Goal: Task Accomplishment & Management: Use online tool/utility

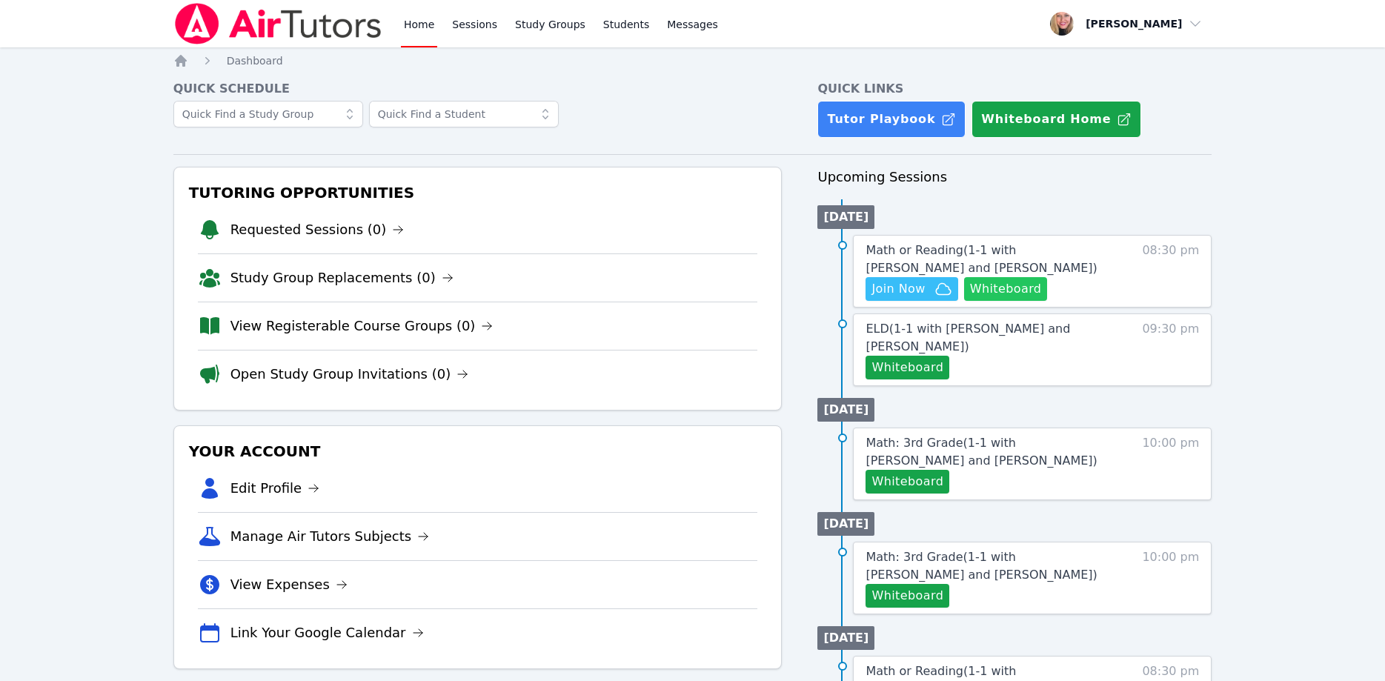
click at [1019, 288] on button "Whiteboard" at bounding box center [1006, 289] width 84 height 24
click at [468, 33] on link "Sessions" at bounding box center [474, 23] width 51 height 47
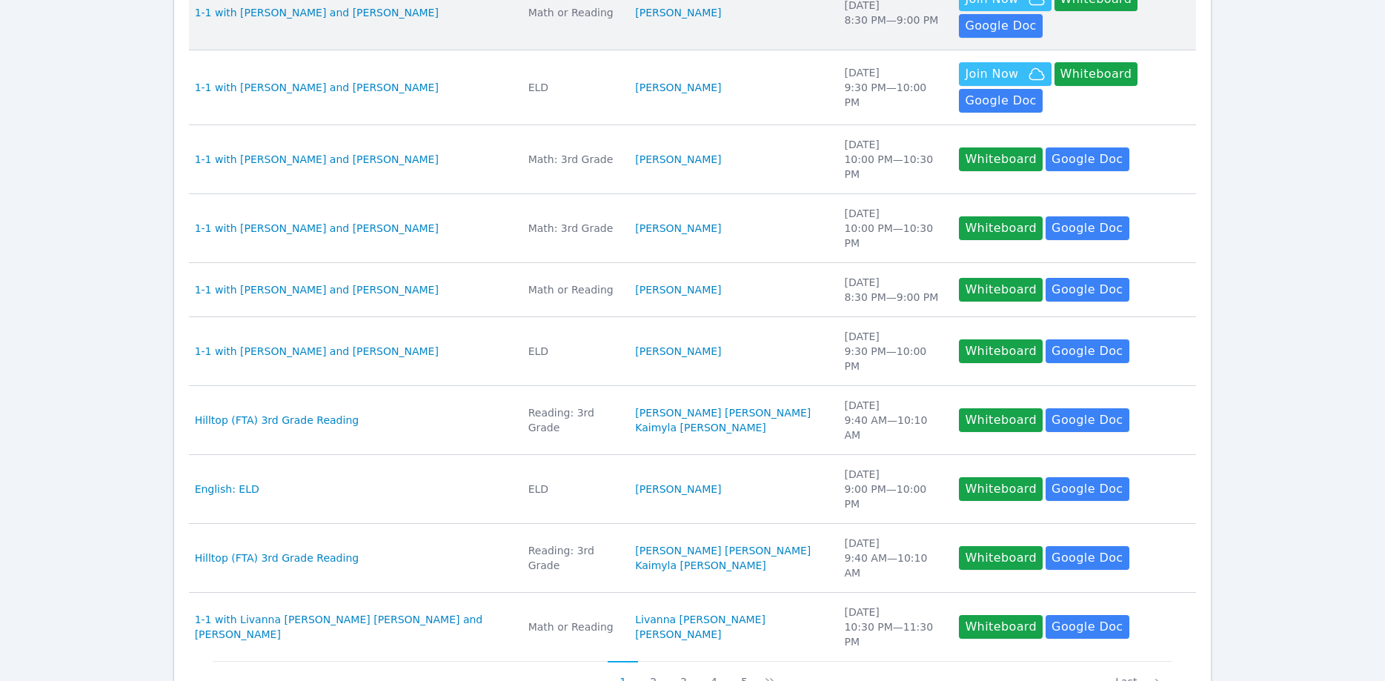
scroll to position [394, 0]
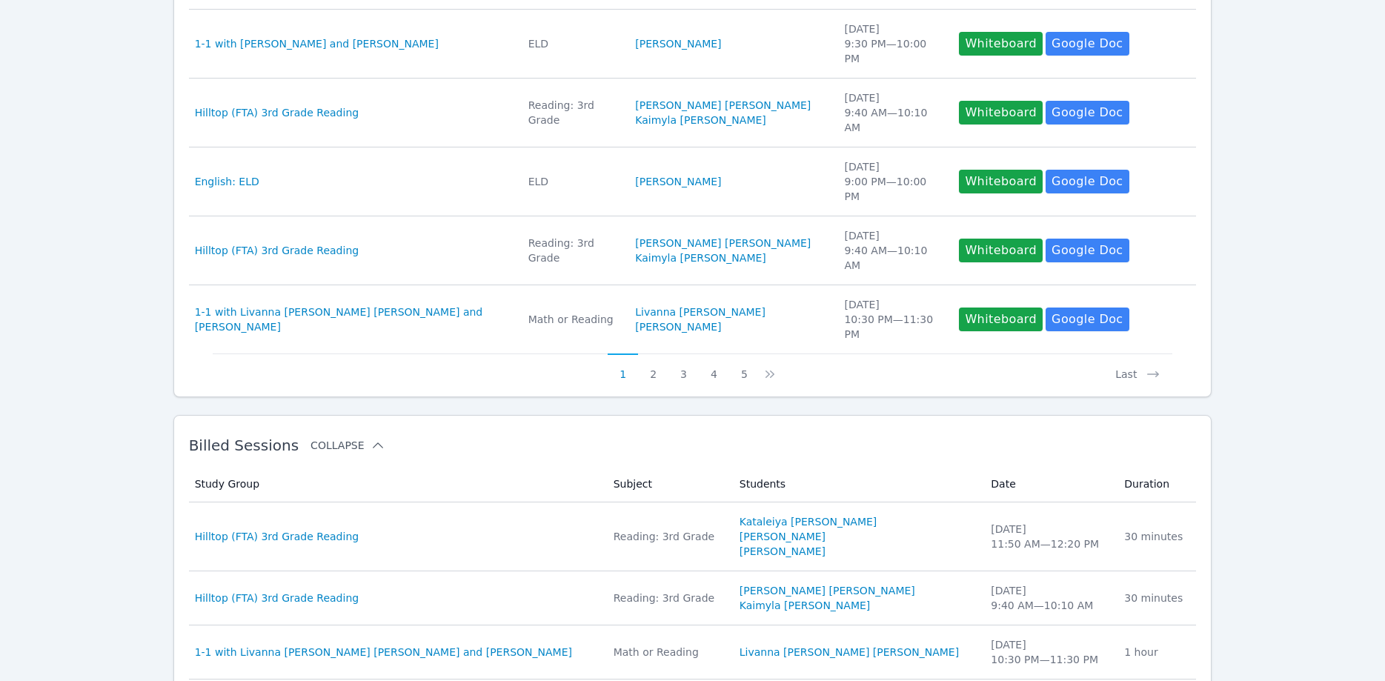
scroll to position [1022, 0]
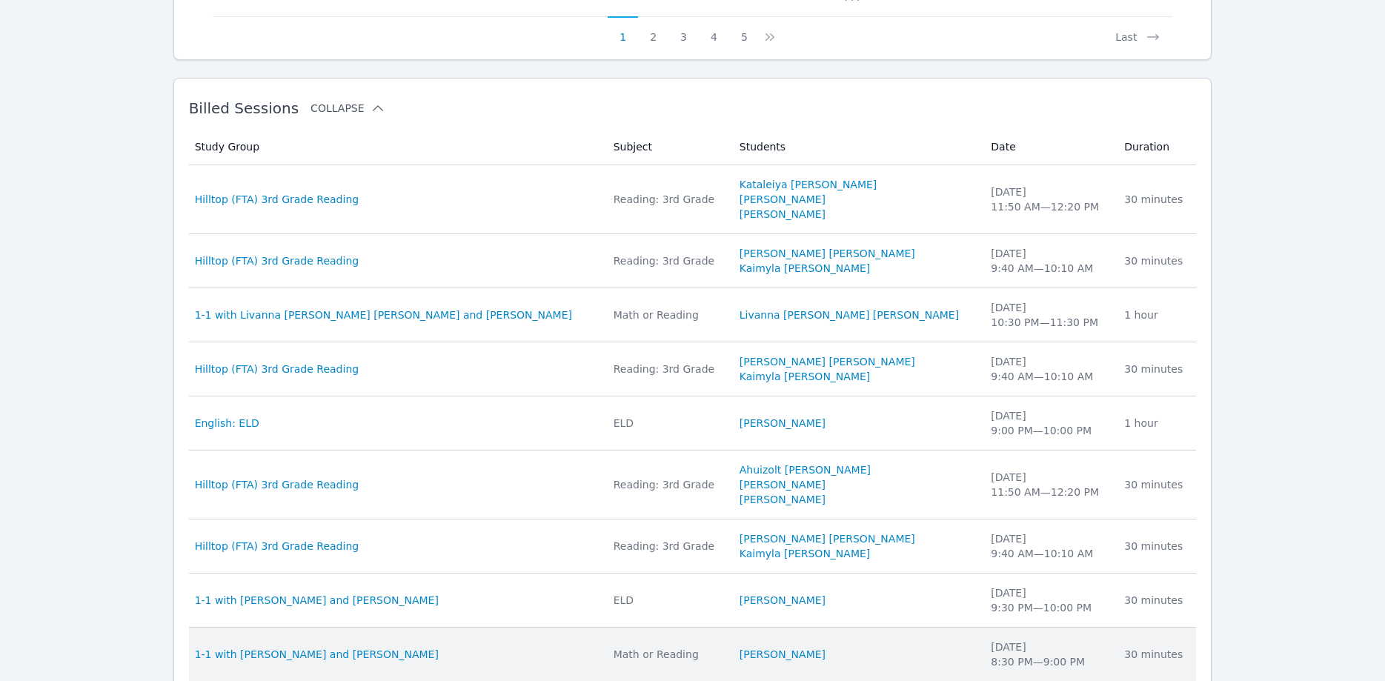
click at [287, 628] on td "Study Group 1-1 with Ella Albou and Asia Mason" at bounding box center [397, 655] width 416 height 54
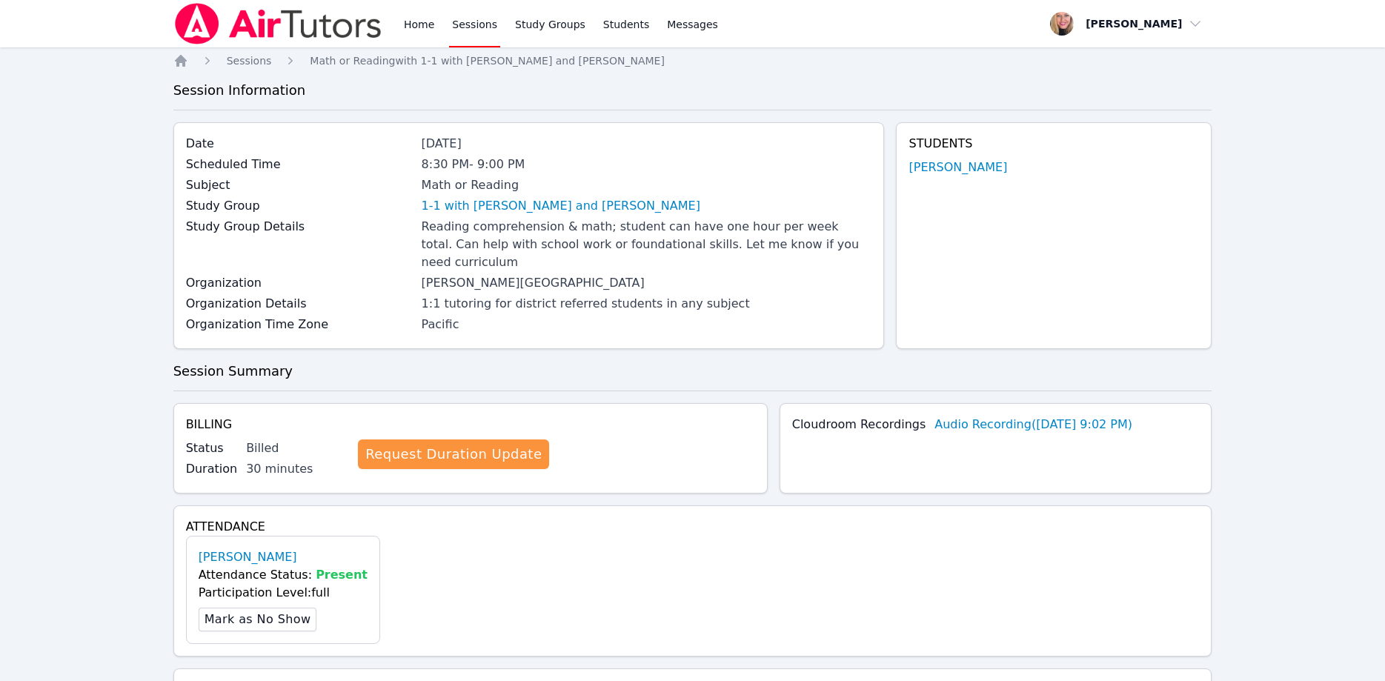
scroll to position [378, 0]
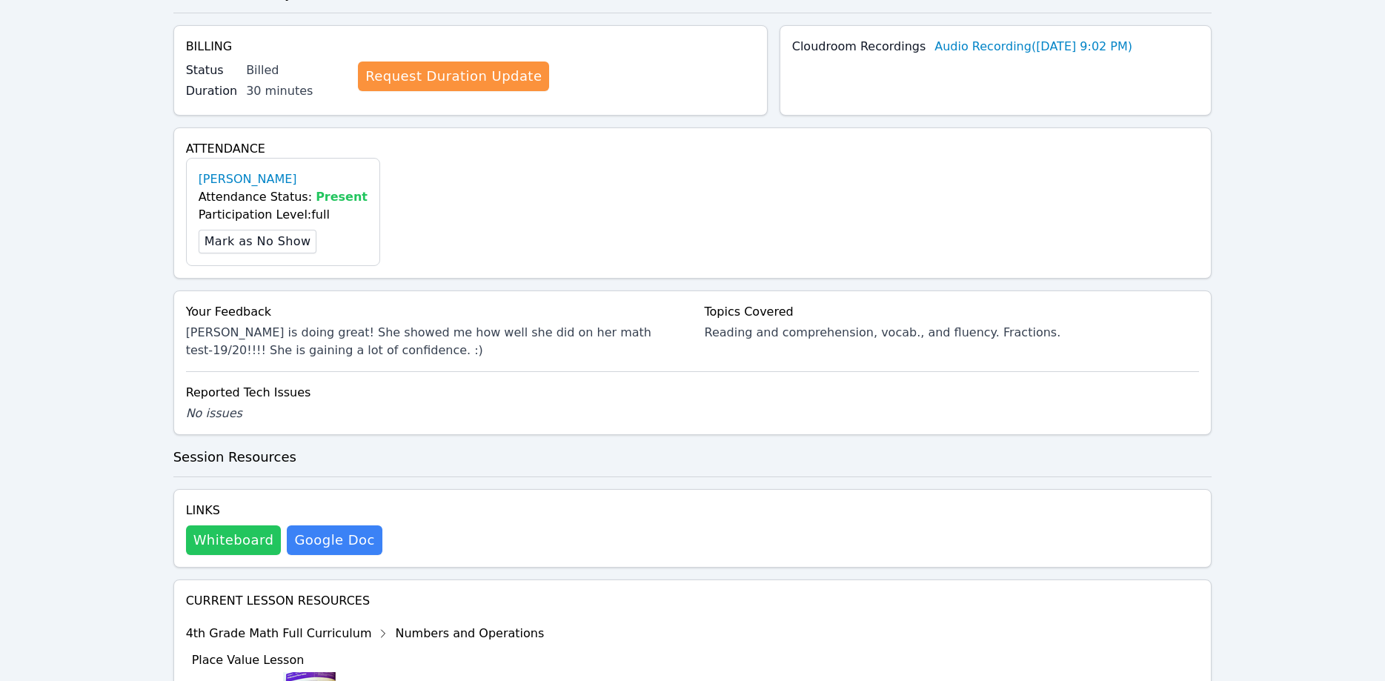
click at [247, 525] on button "Whiteboard" at bounding box center [234, 540] width 96 height 30
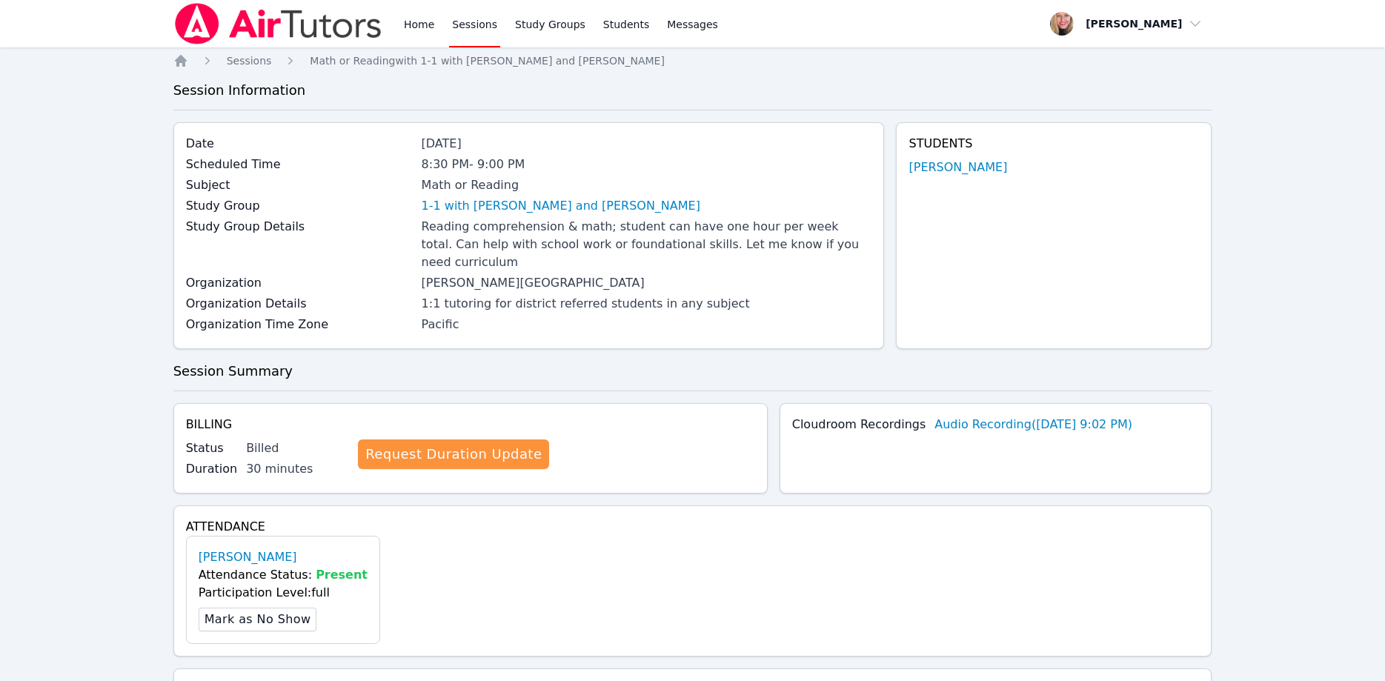
click at [282, 36] on img at bounding box center [278, 23] width 210 height 41
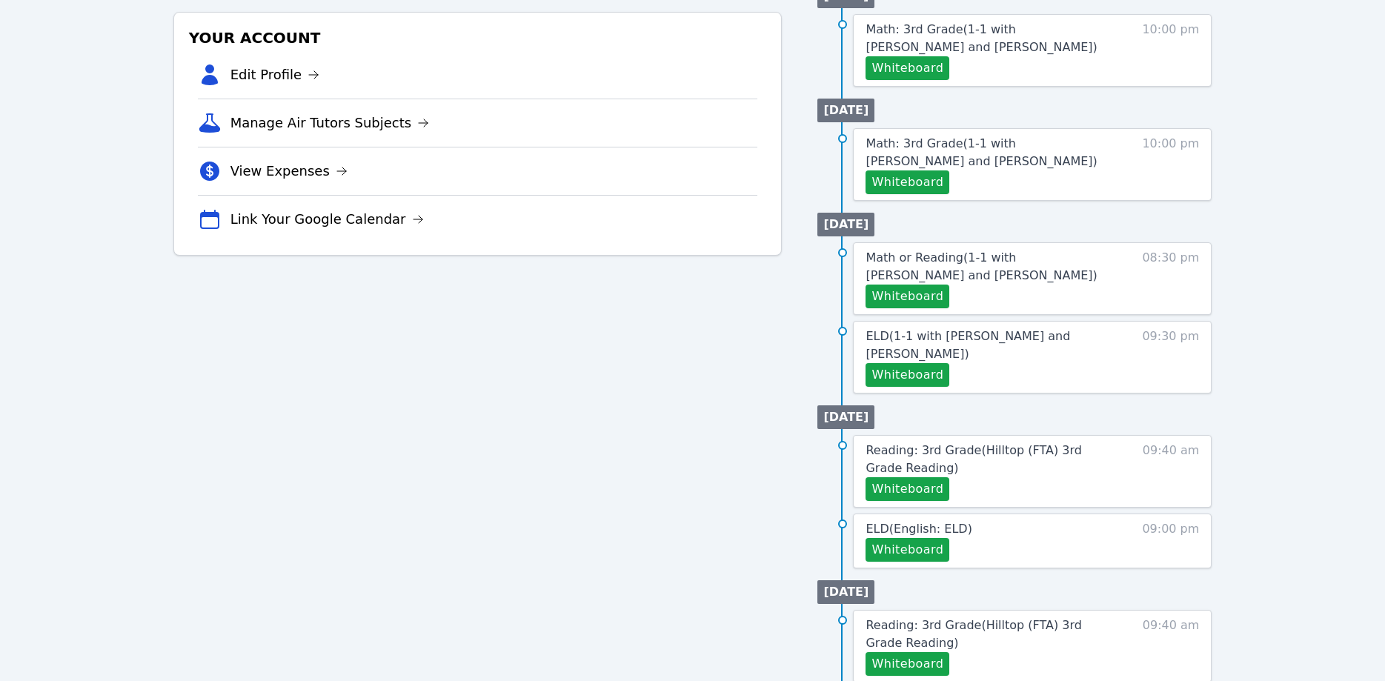
scroll to position [493, 0]
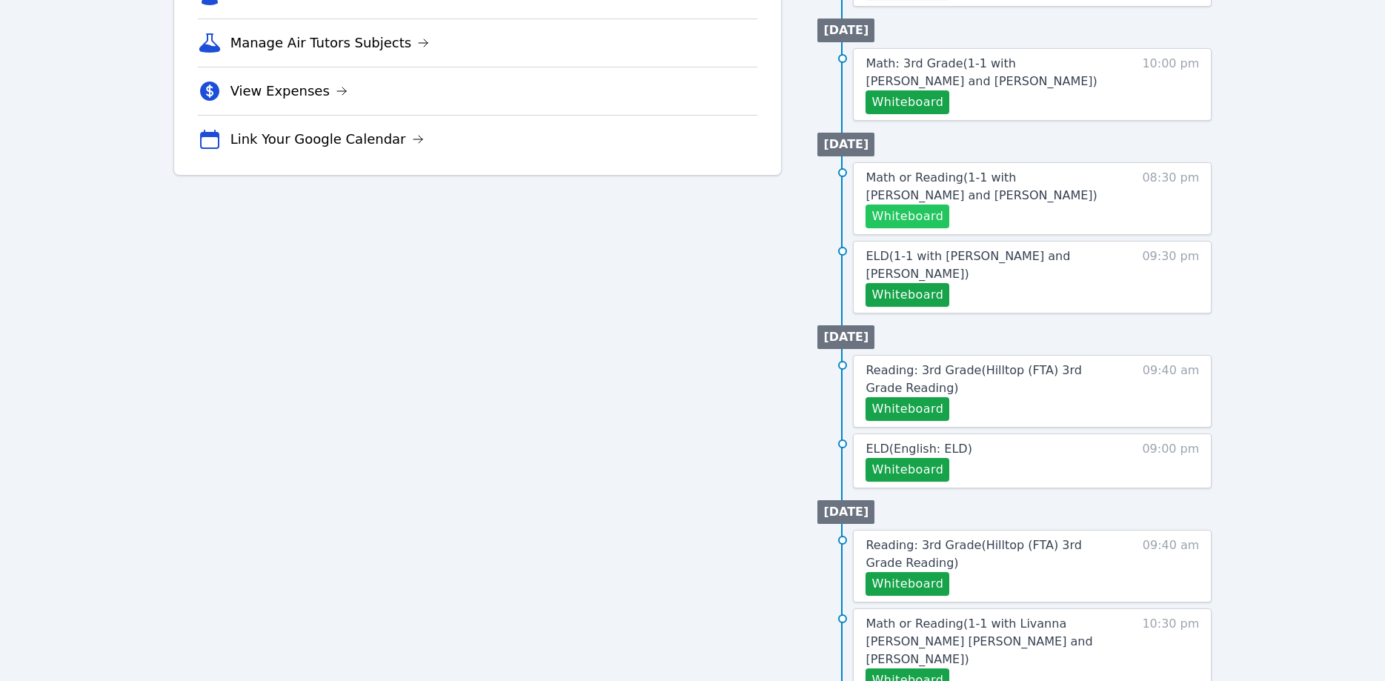
click at [919, 204] on button "Whiteboard" at bounding box center [907, 216] width 84 height 24
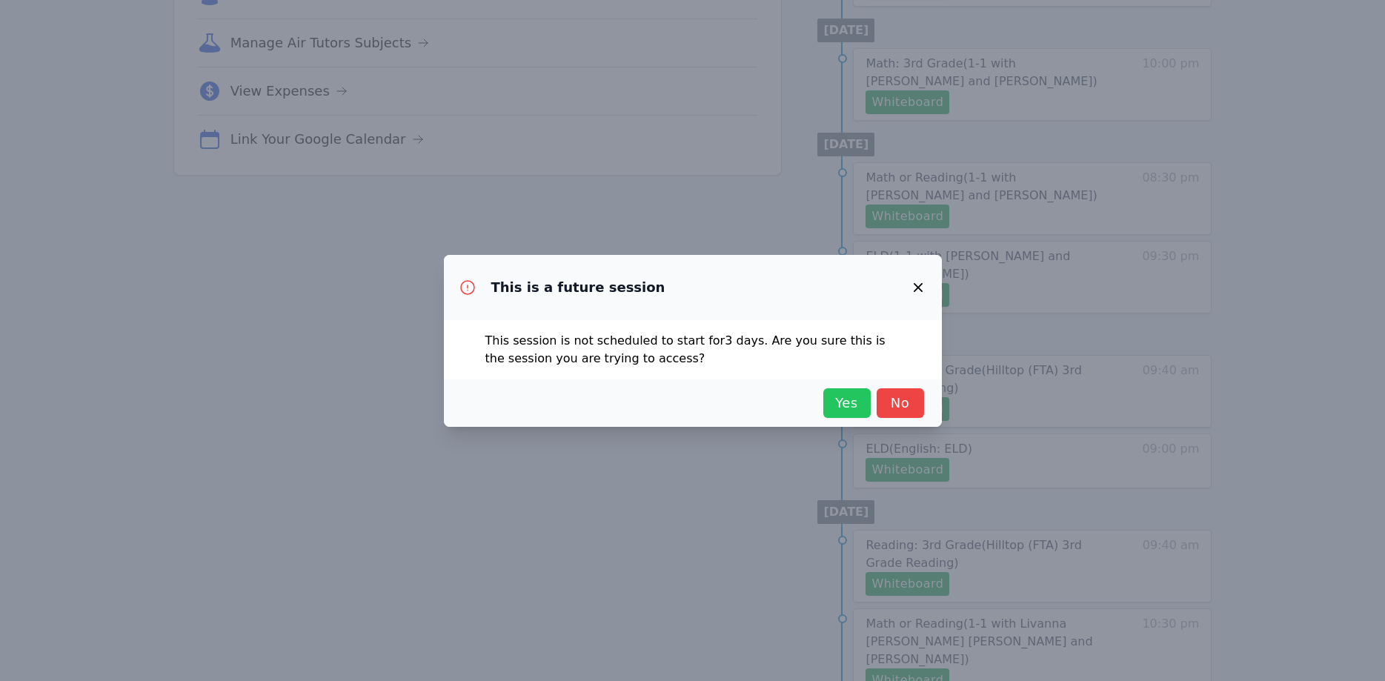
click at [838, 400] on span "Yes" at bounding box center [847, 403] width 33 height 21
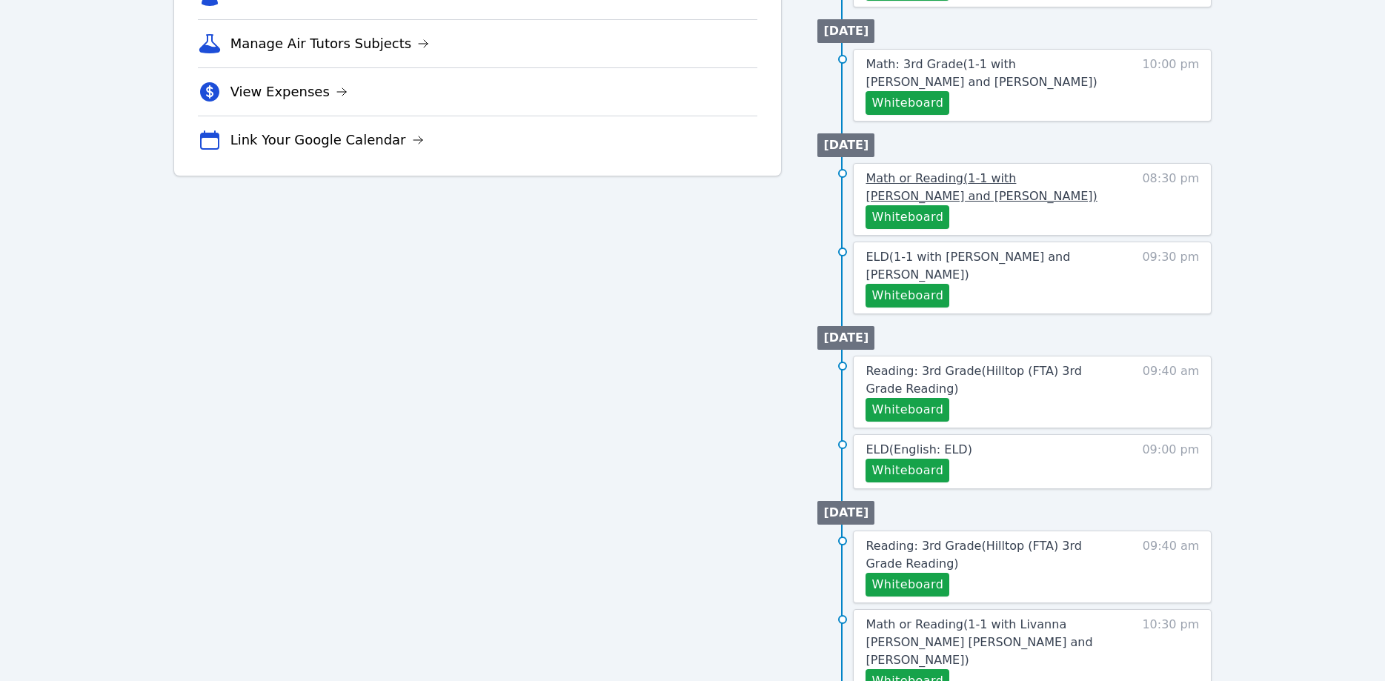
scroll to position [116, 0]
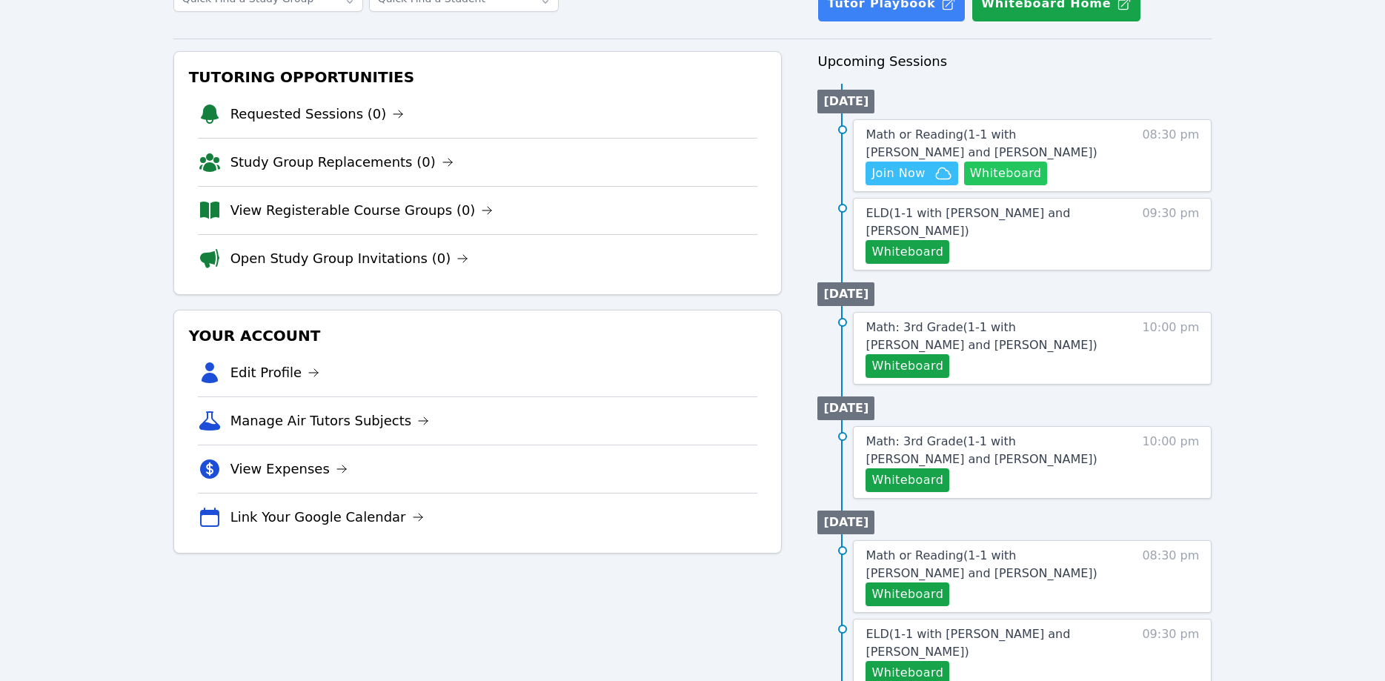
click at [1016, 170] on button "Whiteboard" at bounding box center [1006, 174] width 84 height 24
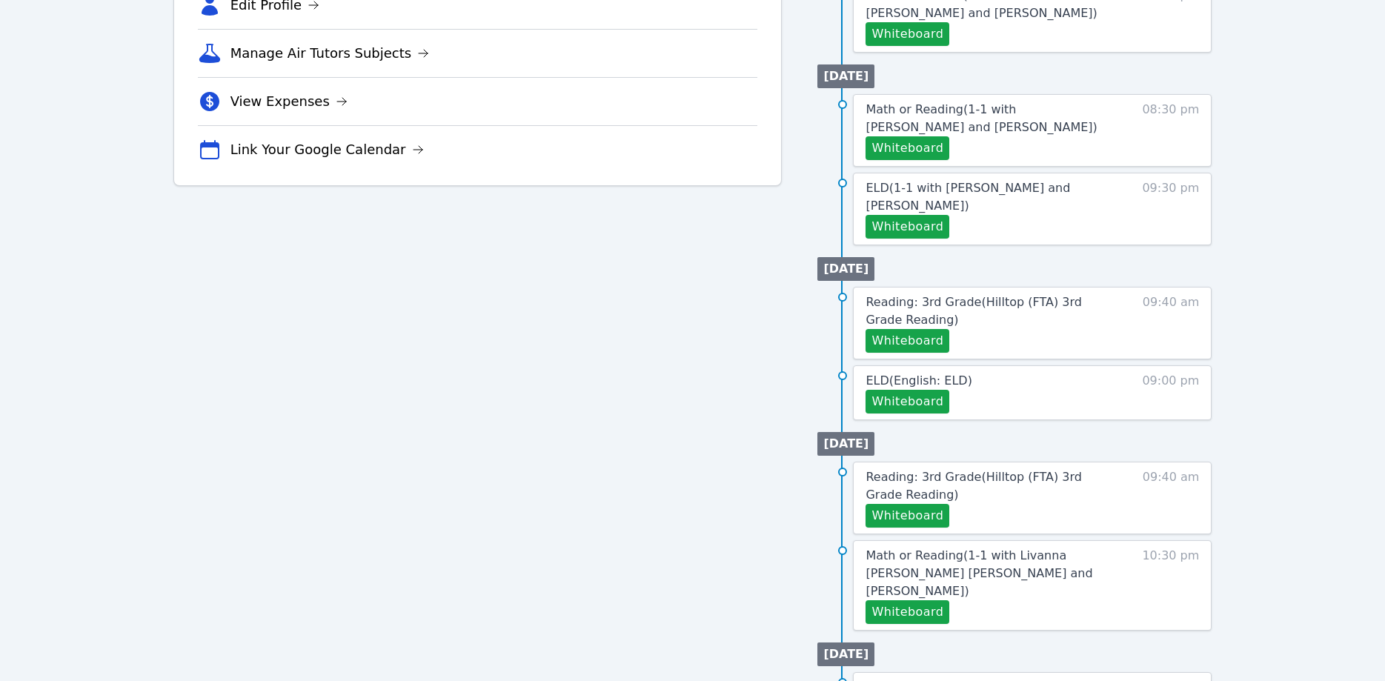
scroll to position [493, 0]
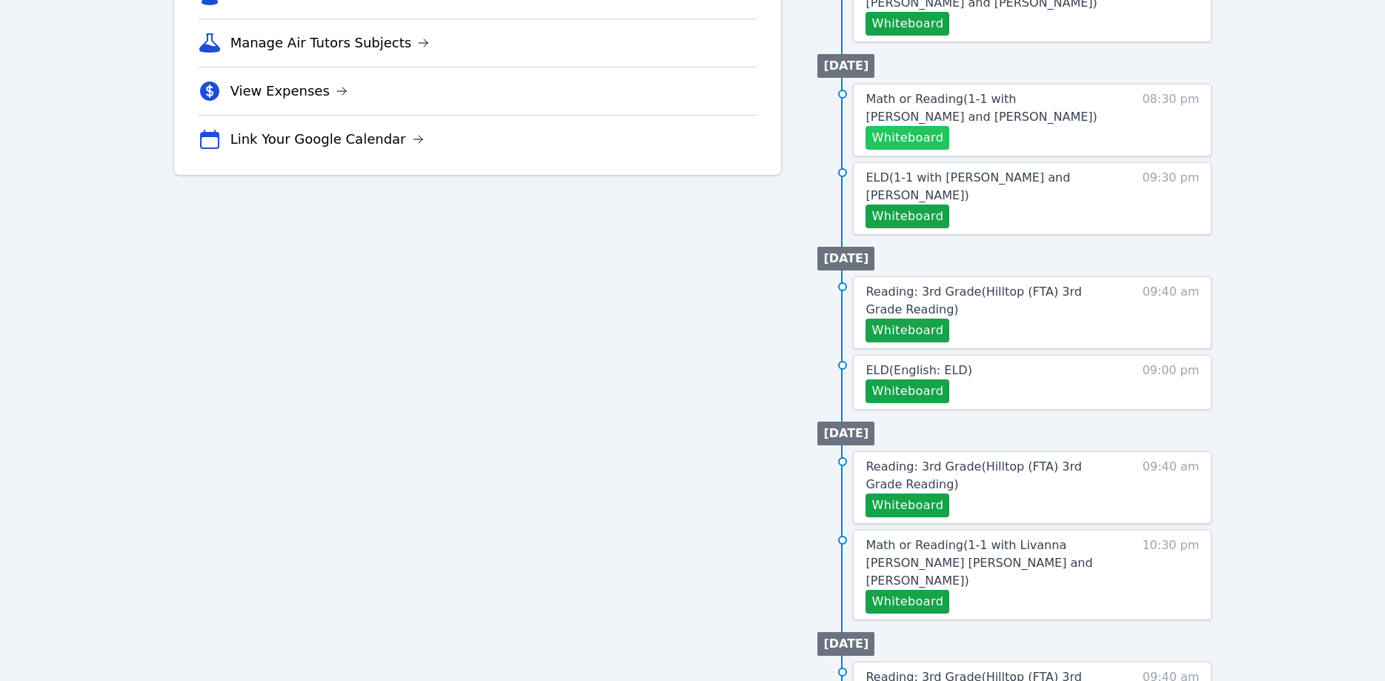
click at [931, 126] on button "Whiteboard" at bounding box center [907, 138] width 84 height 24
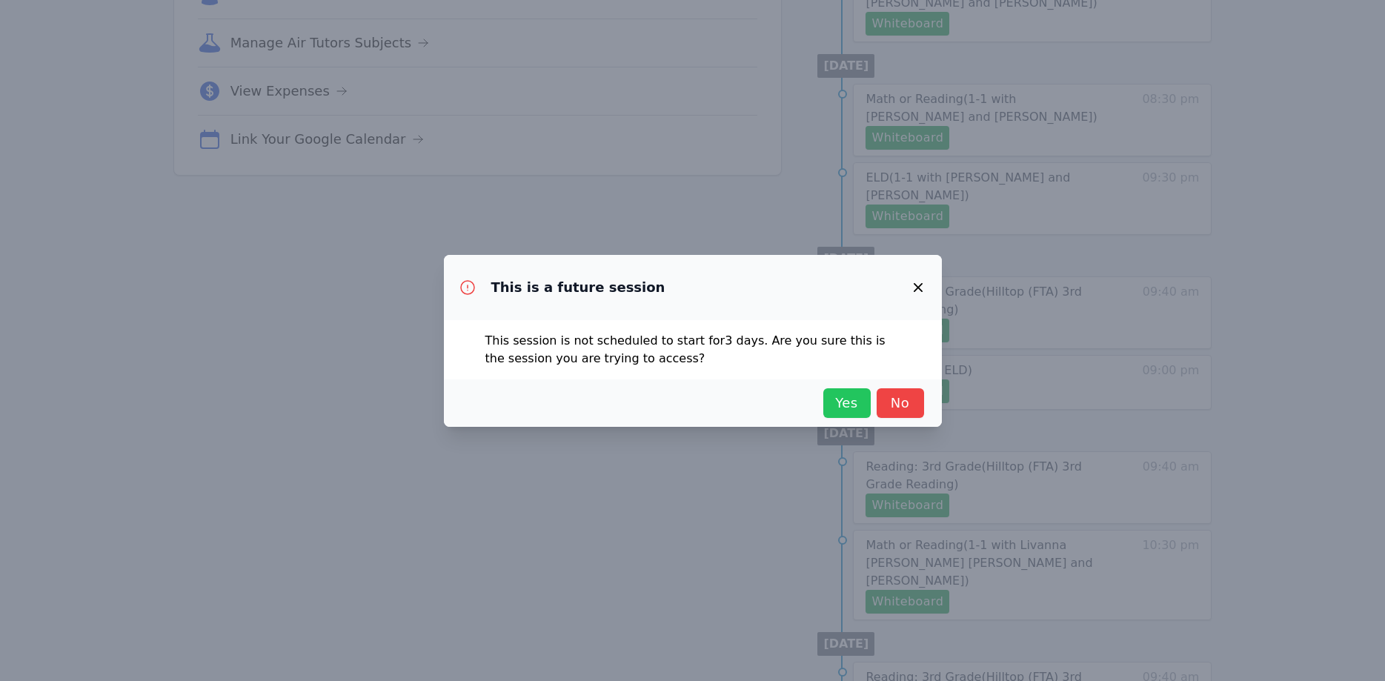
click at [846, 406] on span "Yes" at bounding box center [847, 403] width 33 height 21
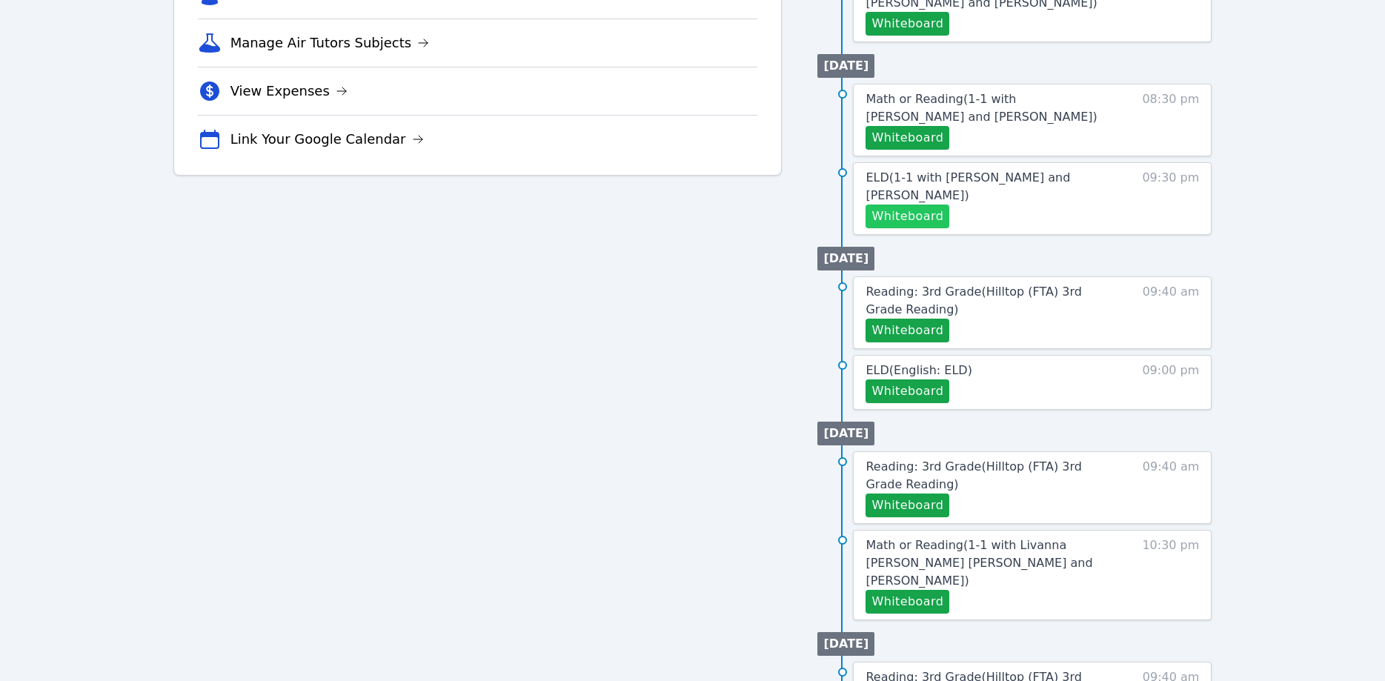
click at [895, 204] on button "Whiteboard" at bounding box center [907, 216] width 84 height 24
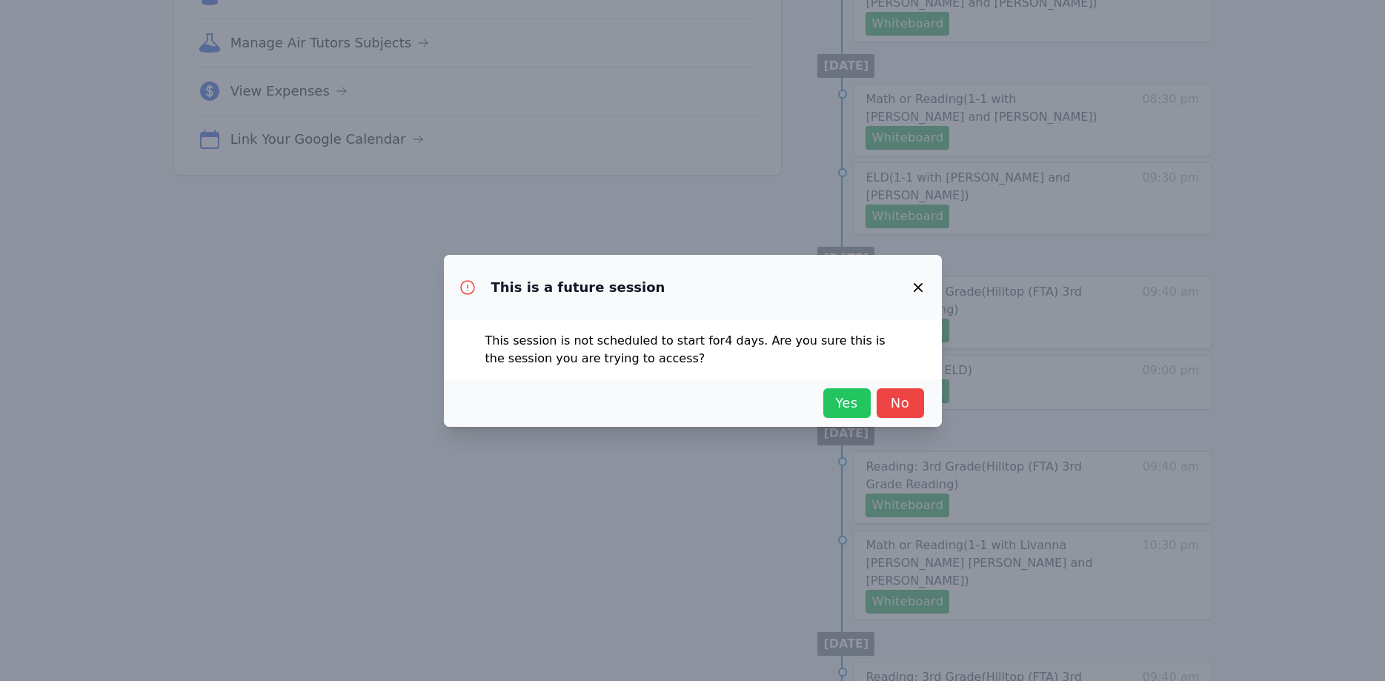
click at [848, 395] on span "Yes" at bounding box center [847, 403] width 33 height 21
